Goal: Manage account settings

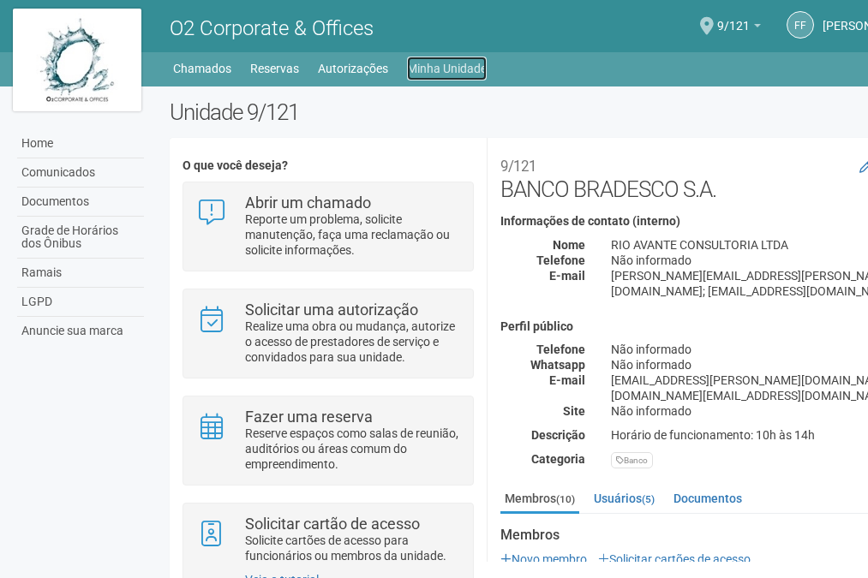
click at [442, 70] on link "Minha Unidade" at bounding box center [447, 69] width 80 height 24
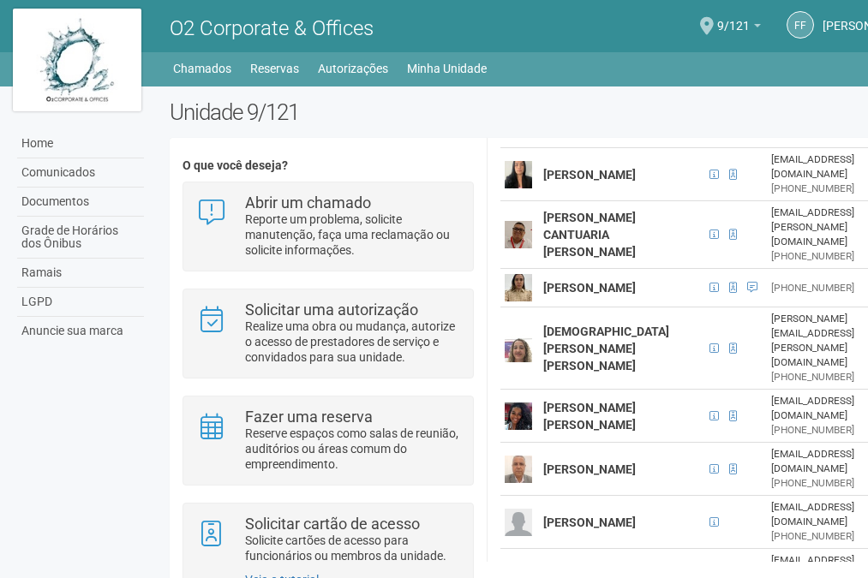
scroll to position [455, 0]
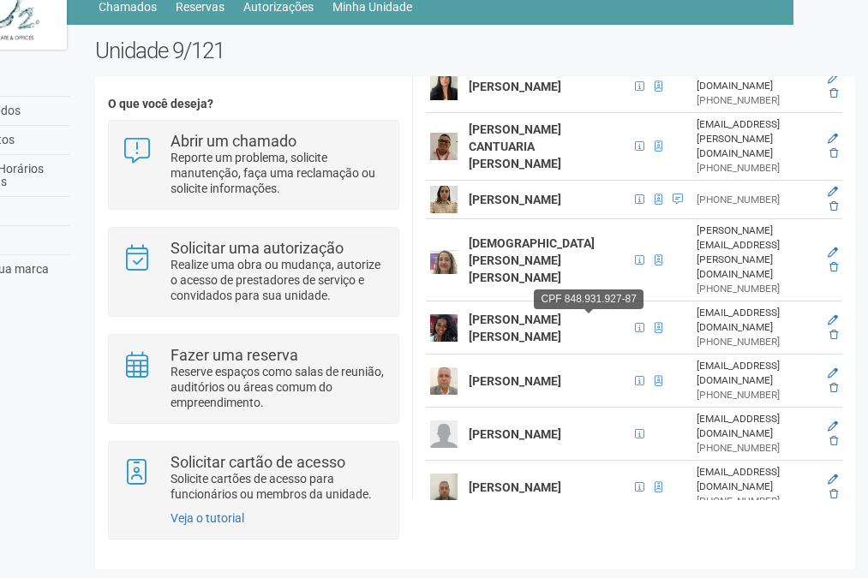
scroll to position [411, 0]
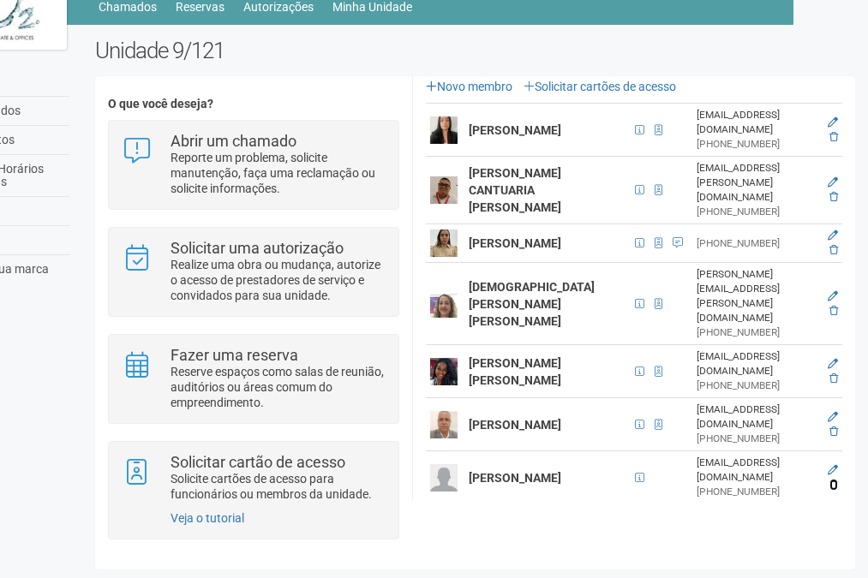
click at [830, 480] on icon at bounding box center [833, 485] width 9 height 10
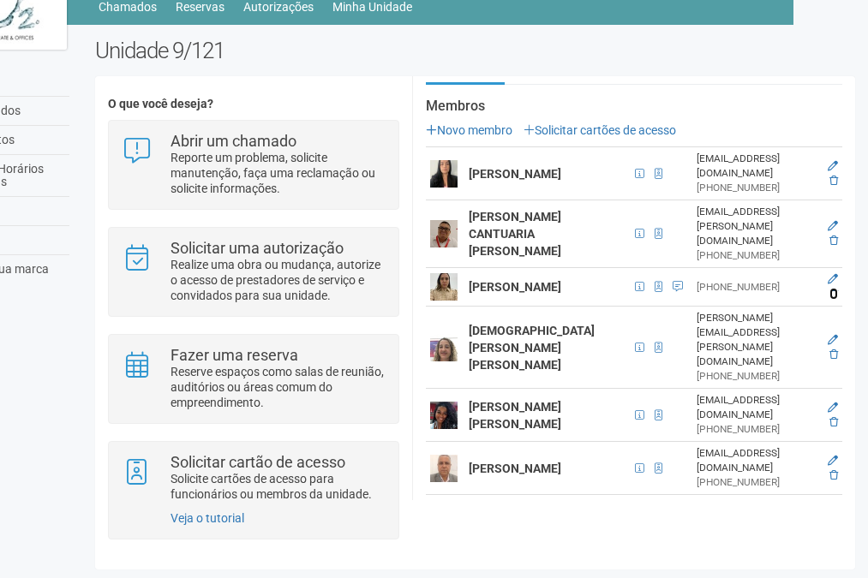
click at [831, 289] on icon at bounding box center [833, 294] width 9 height 10
click at [830, 289] on icon at bounding box center [833, 294] width 9 height 10
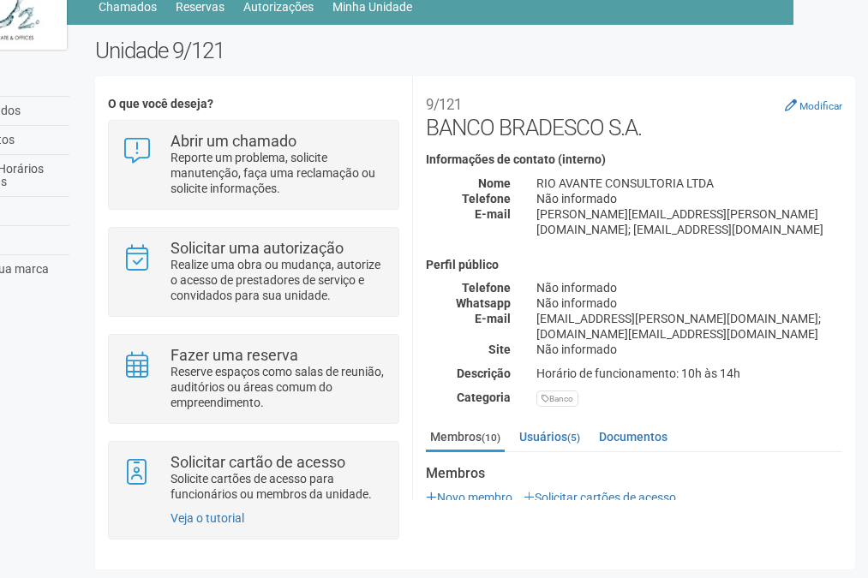
scroll to position [319, 0]
